Goal: Task Accomplishment & Management: Use online tool/utility

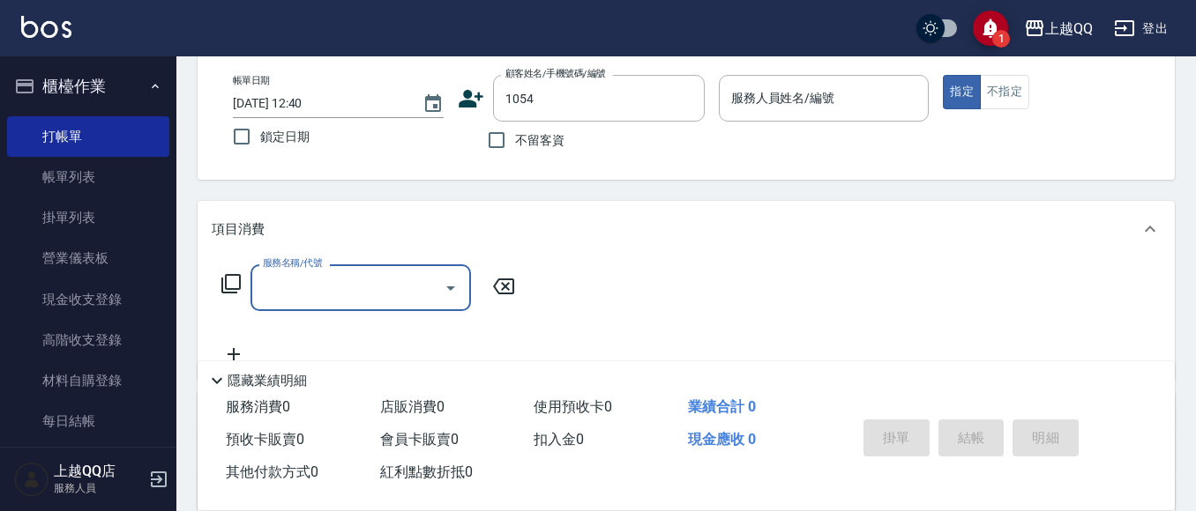
scroll to position [88, 0]
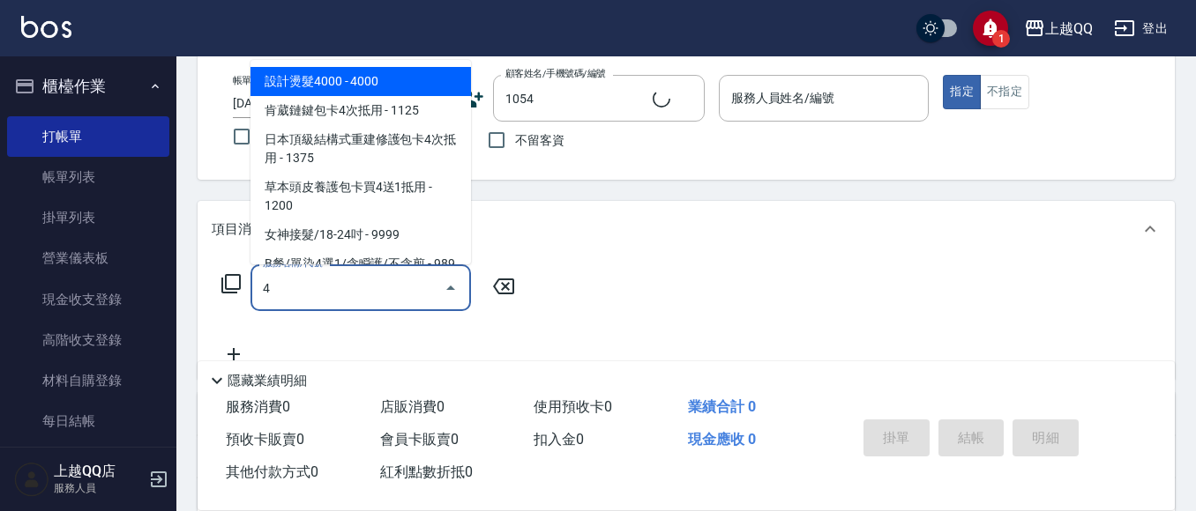
type input "40"
type input "歐寶玉/0925632665/1054"
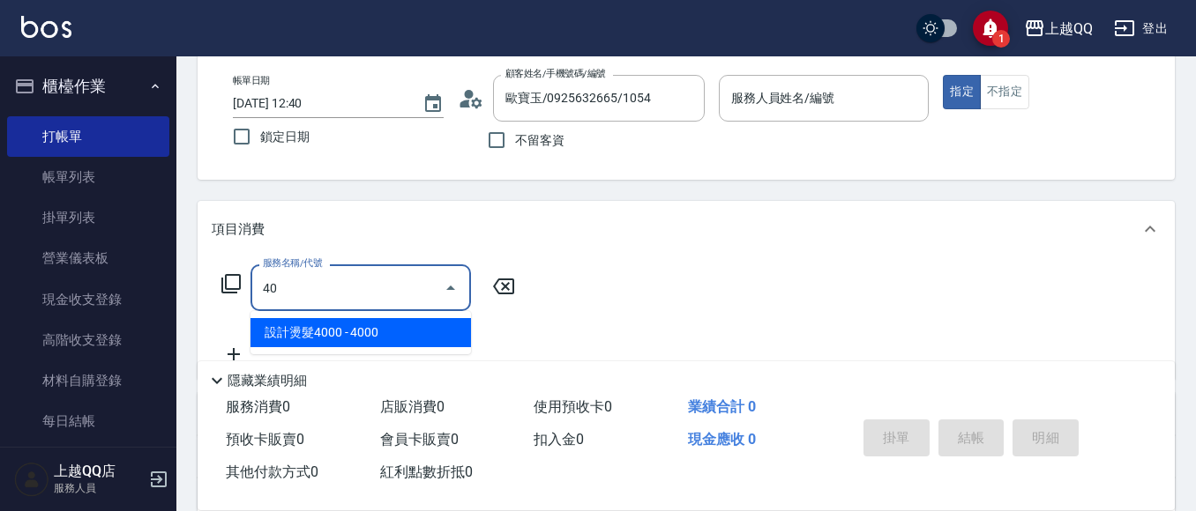
type input "404"
type input "欣樺-6"
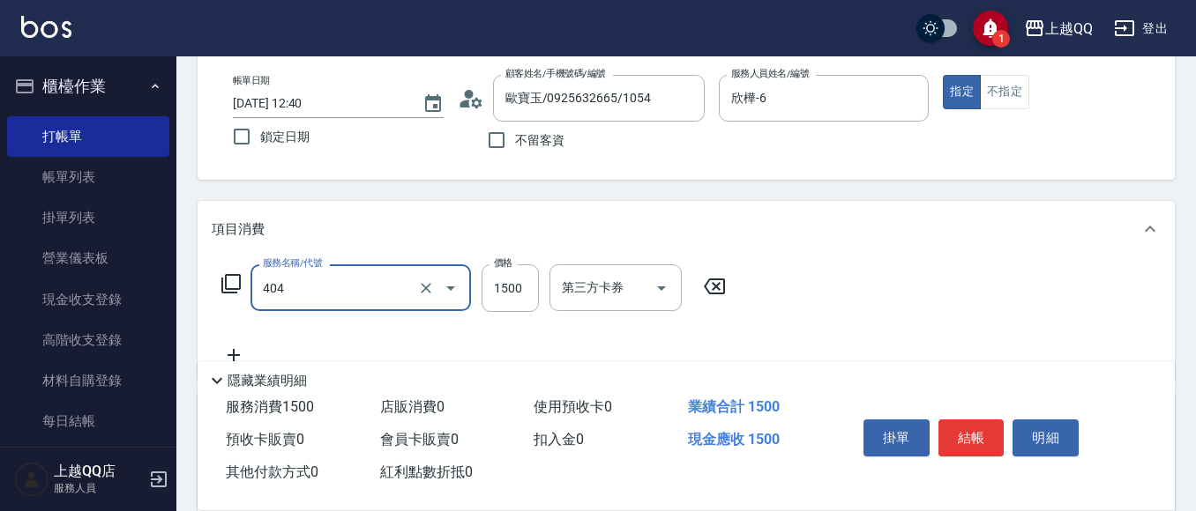
type input "設計染髮(404)"
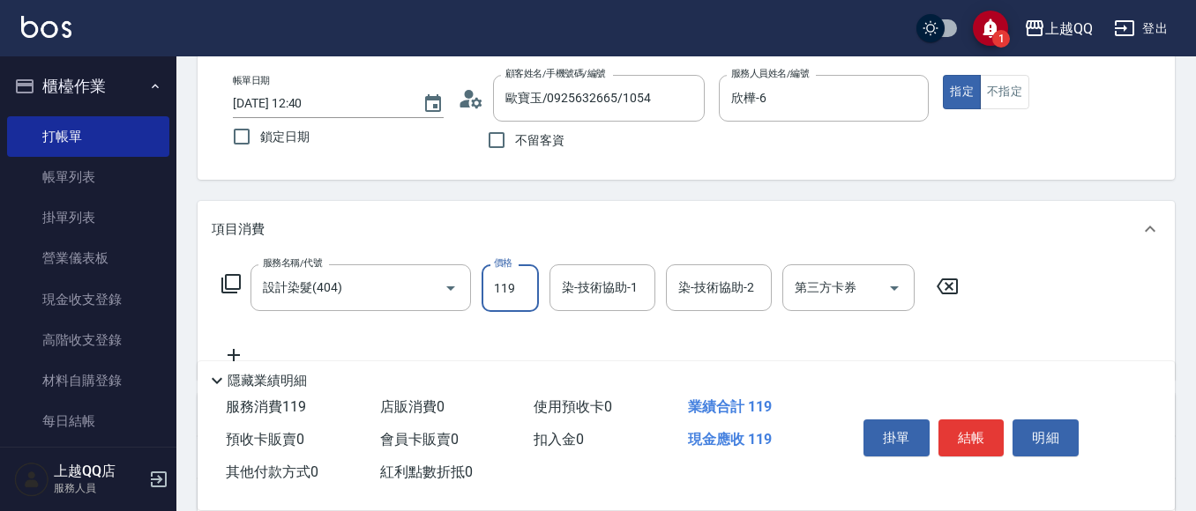
type input "1199"
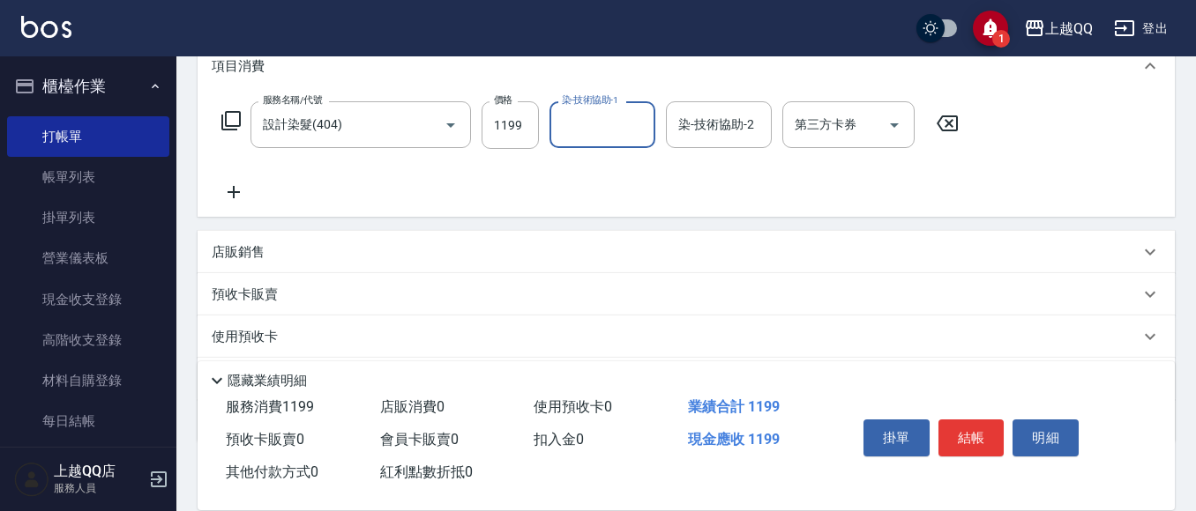
scroll to position [265, 0]
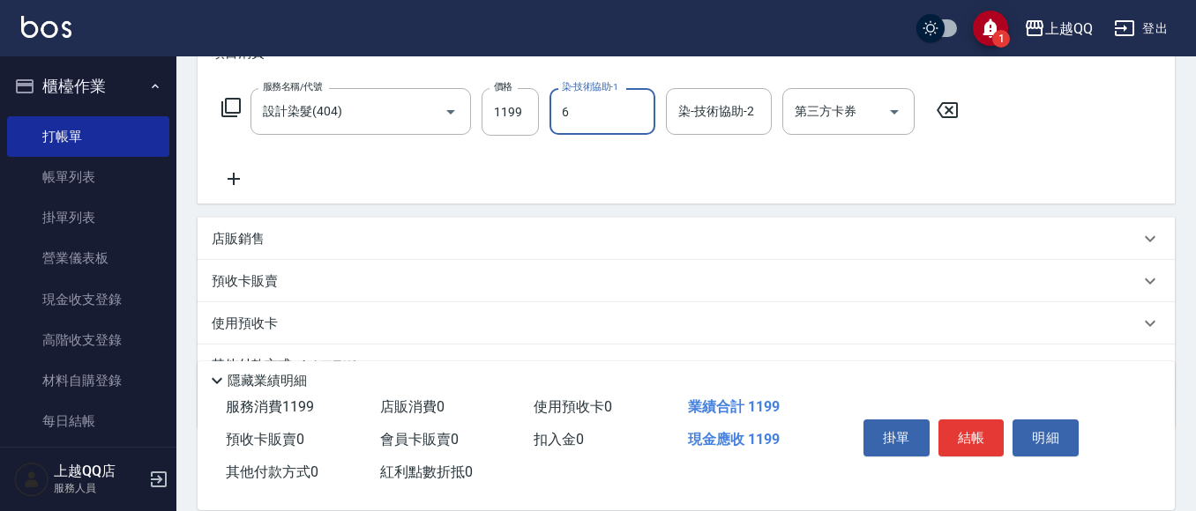
type input "欣樺-6"
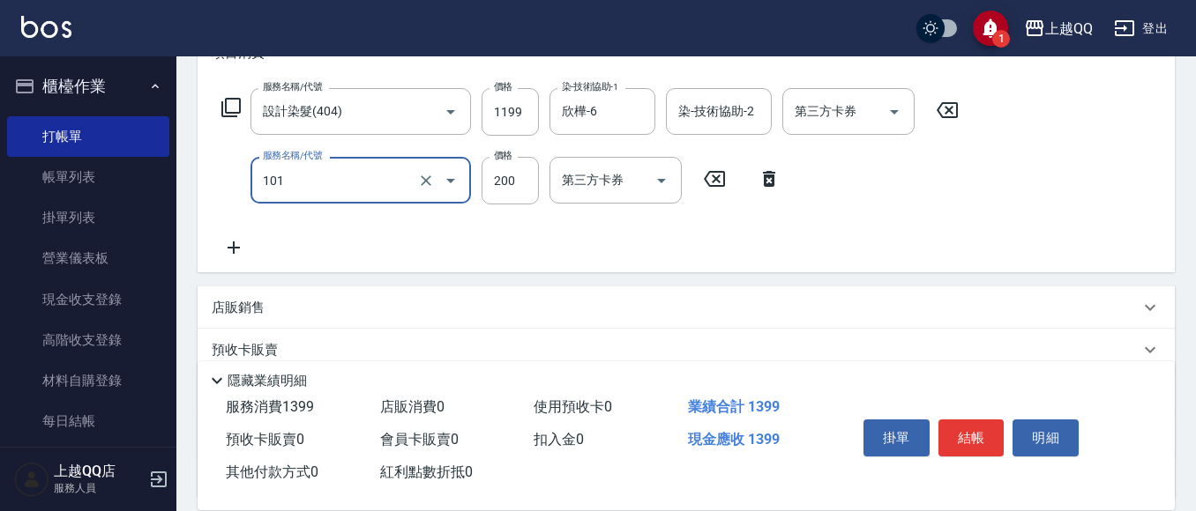
type input "101"
type input "2"
type input "洗髮(101)"
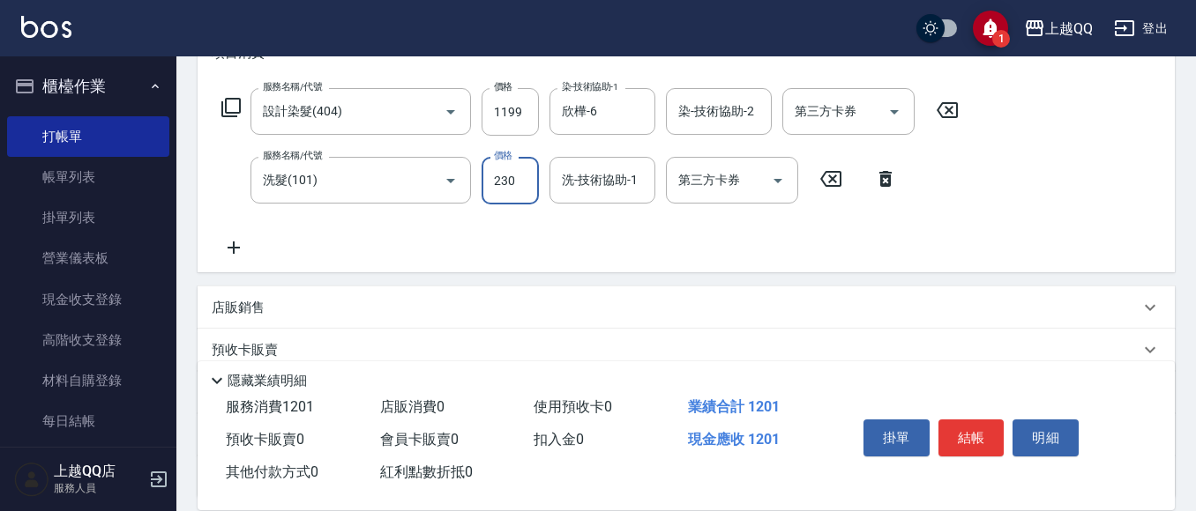
type input "230"
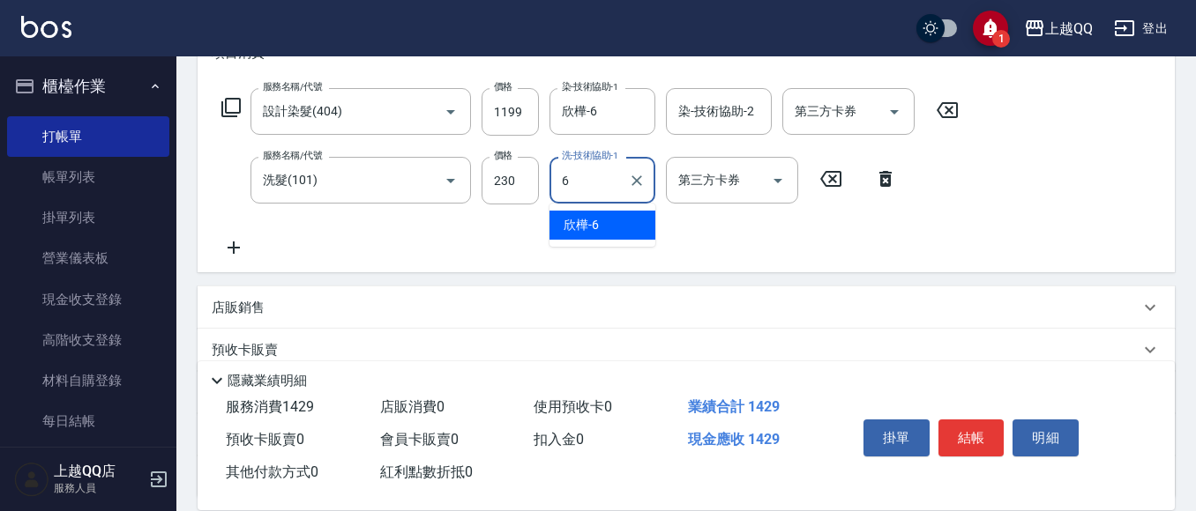
type input "欣樺-6"
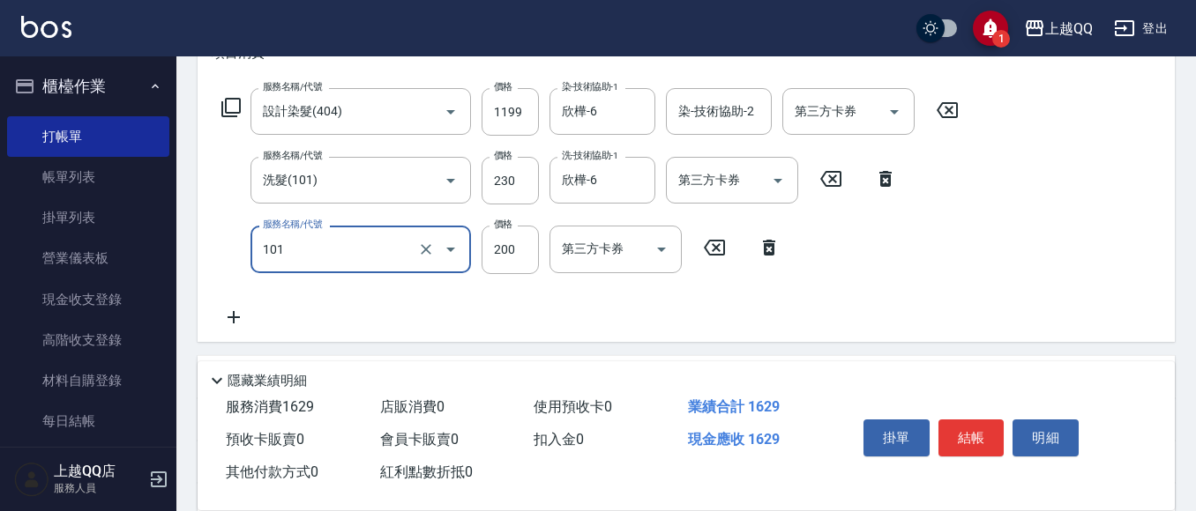
type input "洗髮(101)"
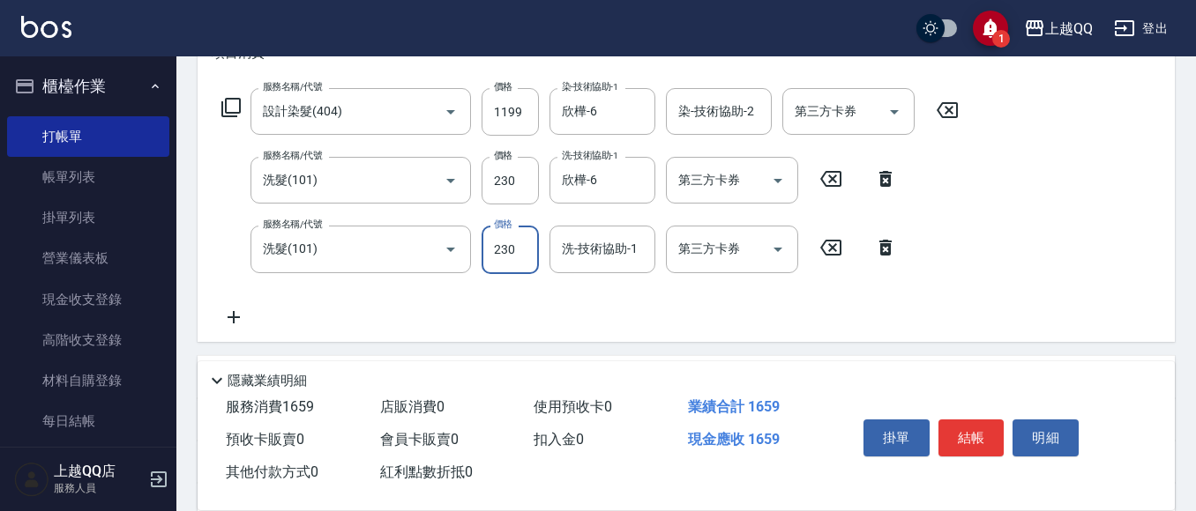
type input "230"
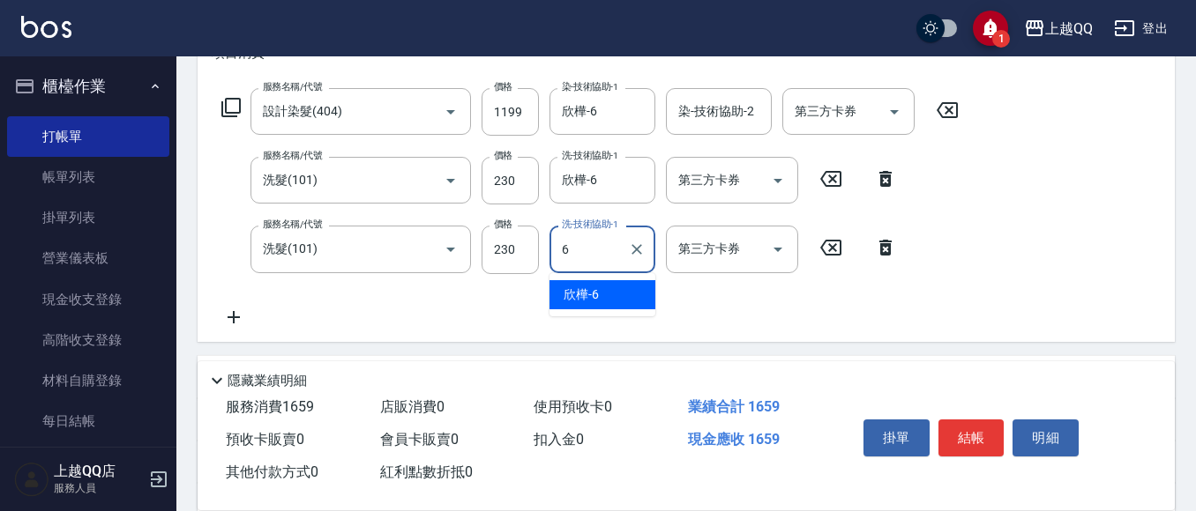
type input "欣樺-6"
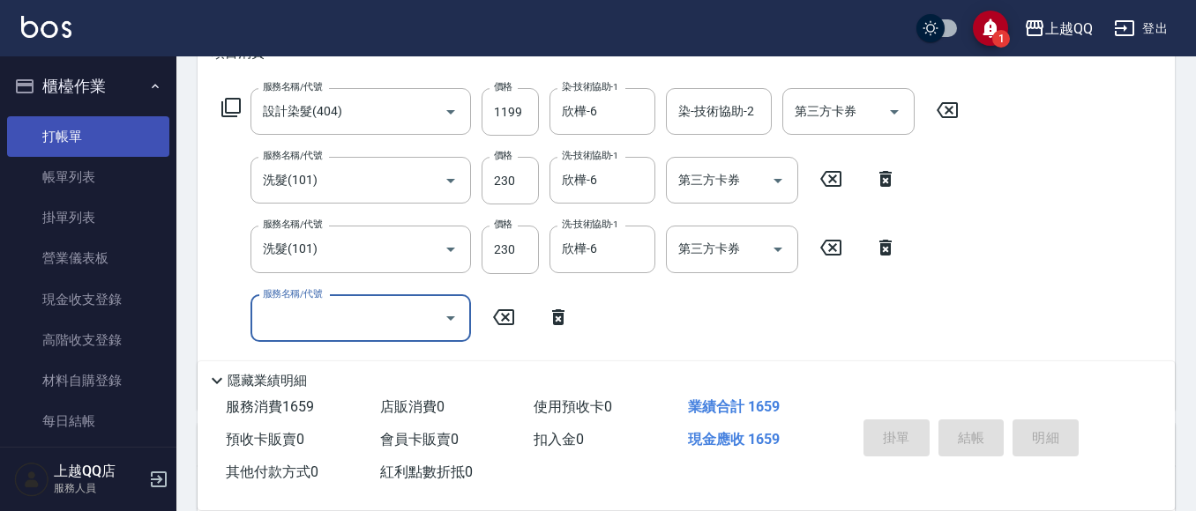
type input "[DATE] 13:23"
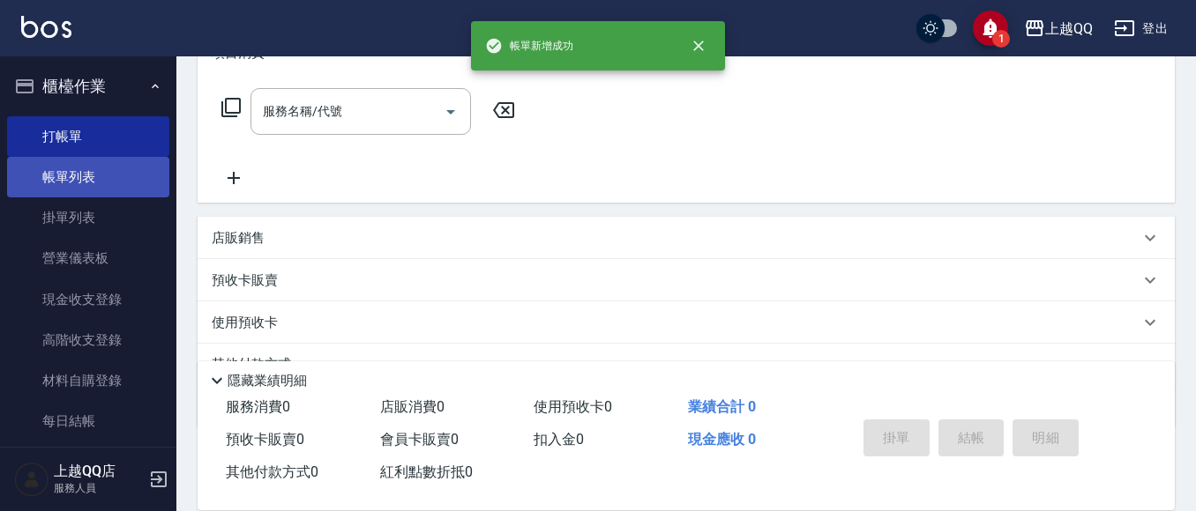
scroll to position [0, 0]
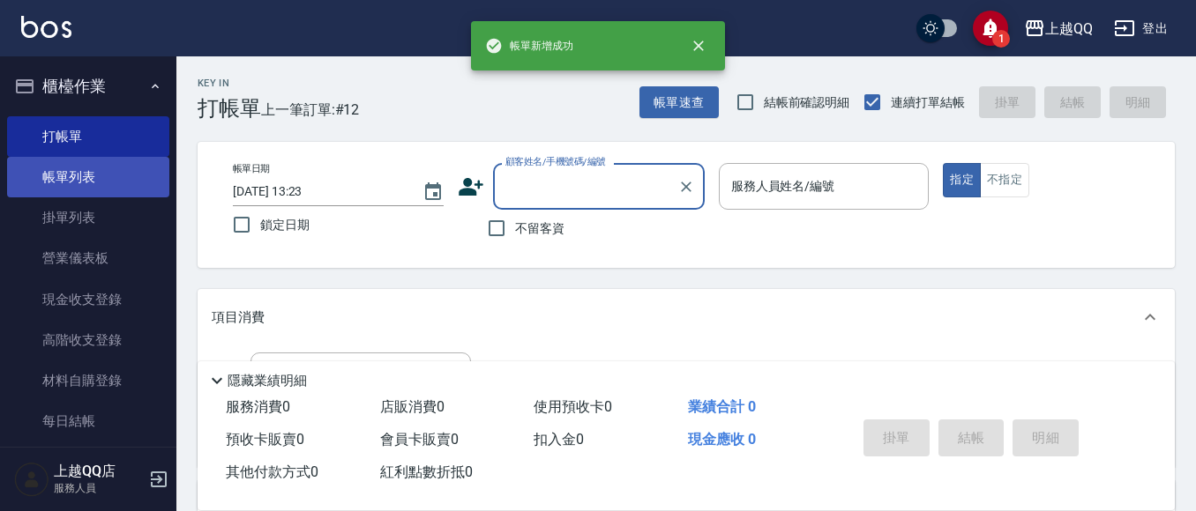
click at [89, 175] on link "帳單列表" at bounding box center [88, 177] width 162 height 41
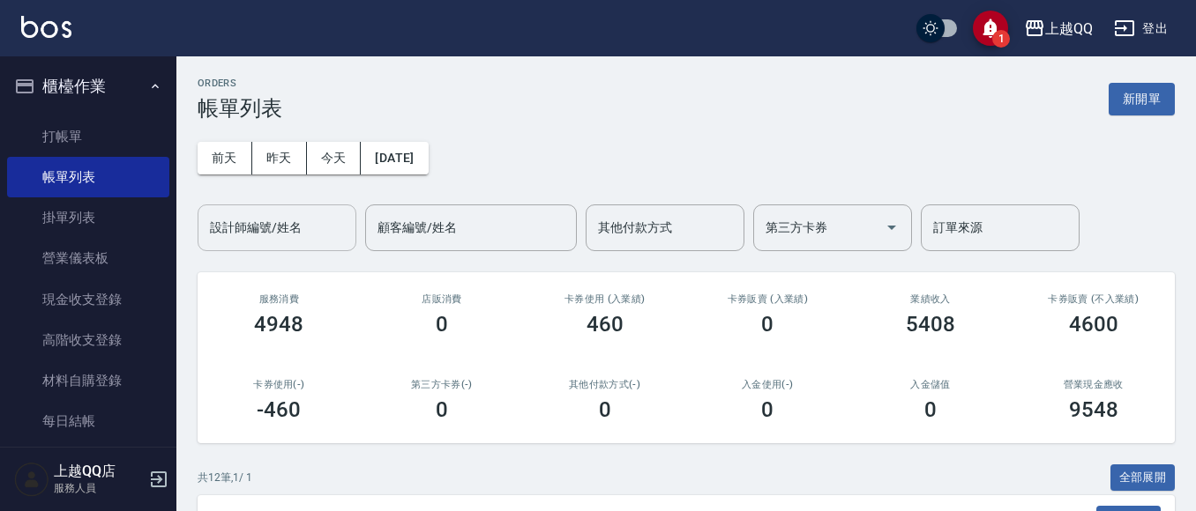
click at [235, 233] on input "設計師編號/姓名" at bounding box center [276, 228] width 143 height 31
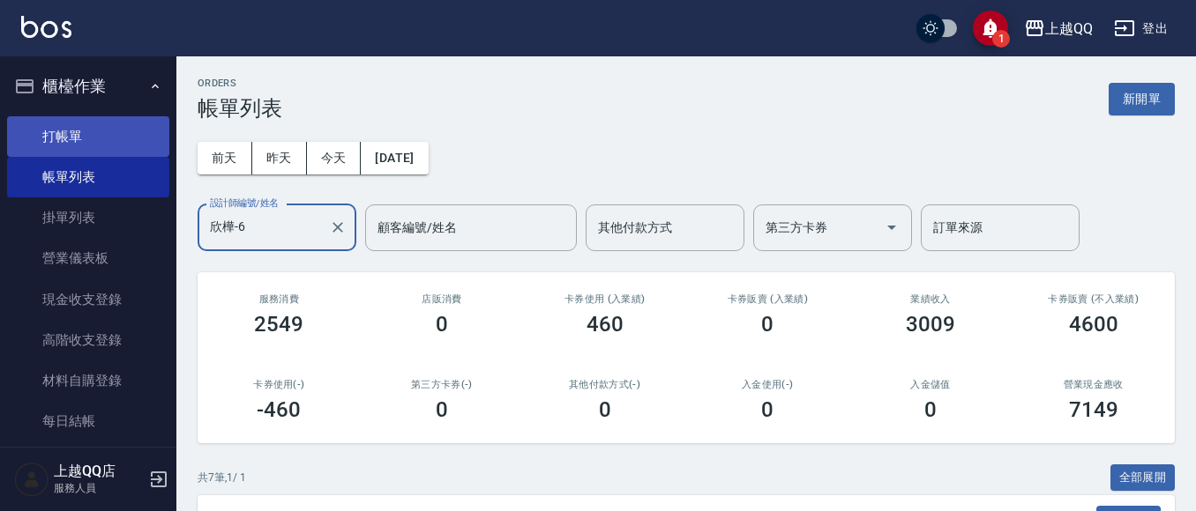
type input "欣樺-6"
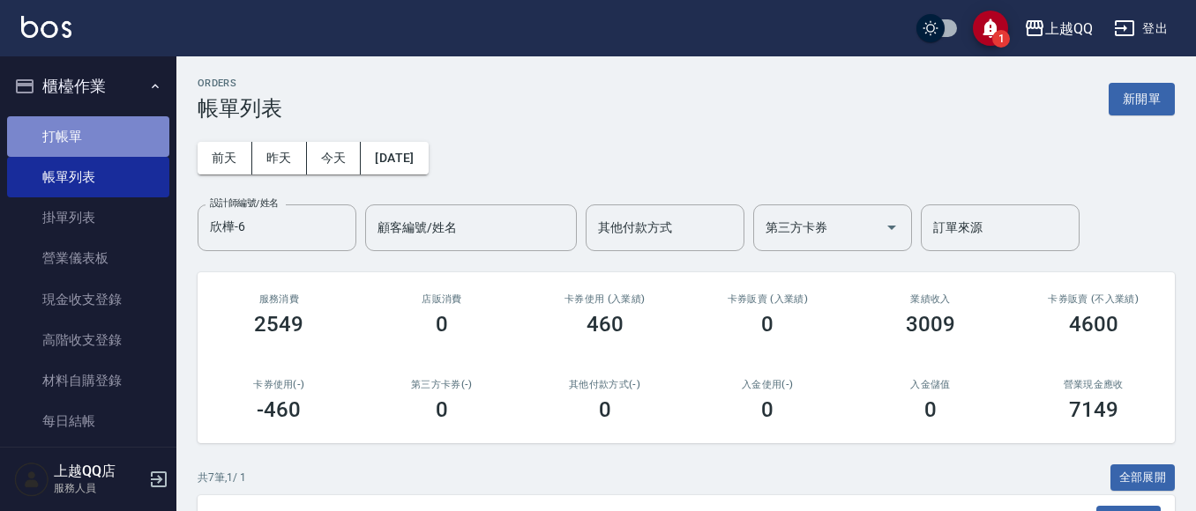
click at [137, 150] on link "打帳單" at bounding box center [88, 136] width 162 height 41
